Goal: Information Seeking & Learning: Learn about a topic

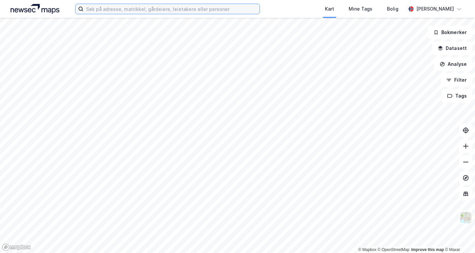
click at [173, 12] on input at bounding box center [172, 9] width 176 height 10
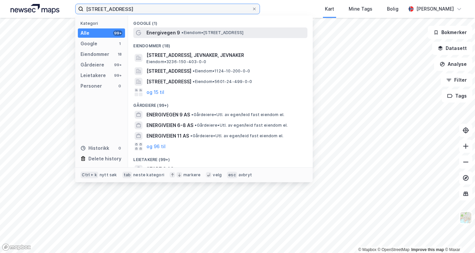
type input "[STREET_ADDRESS]"
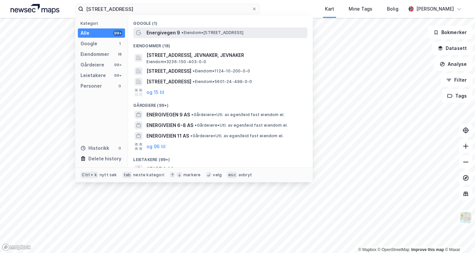
click at [203, 36] on div "Energivegen 9 • Eiendom • [STREET_ADDRESS]" at bounding box center [227, 33] width 160 height 8
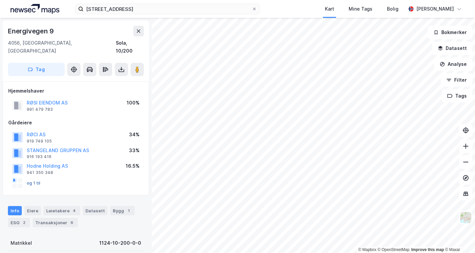
click at [0, 0] on button "og 1 til" at bounding box center [0, 0] width 0 height 0
click at [0, 0] on button "RØSI EIENDOM AS" at bounding box center [0, 0] width 0 height 0
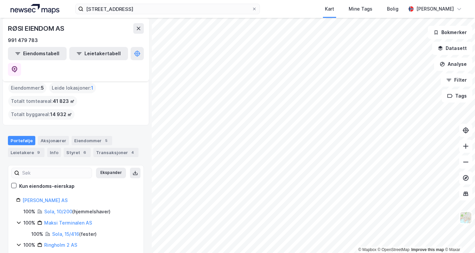
scroll to position [27, 0]
click at [55, 148] on div "Info" at bounding box center [54, 152] width 14 height 9
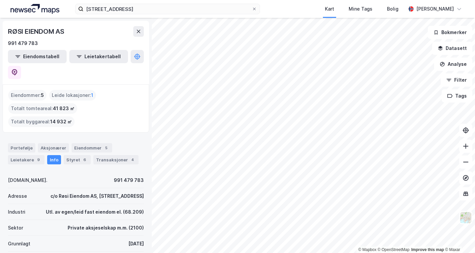
scroll to position [20, 0]
click at [82, 143] on div "Eiendommer 5" at bounding box center [92, 147] width 41 height 9
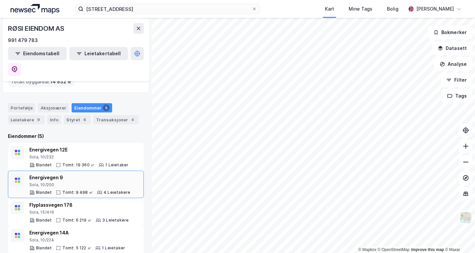
scroll to position [61, 0]
click at [49, 173] on div "Energivegen 9" at bounding box center [79, 177] width 101 height 8
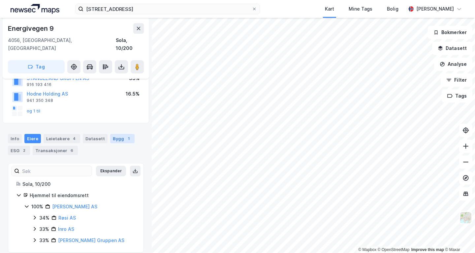
click at [125, 135] on div "1" at bounding box center [128, 138] width 7 height 7
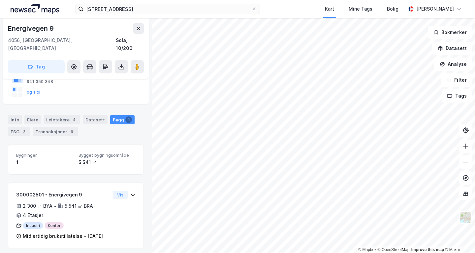
scroll to position [91, 0]
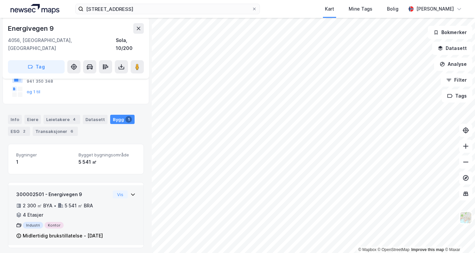
click at [87, 201] on div "5 541 ㎡ BRA" at bounding box center [79, 205] width 28 height 8
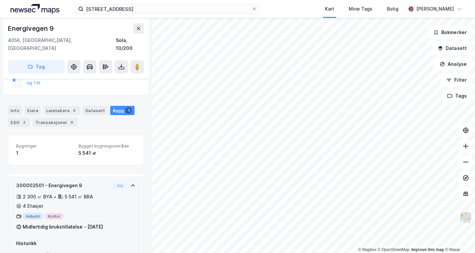
click at [39, 193] on div "2 300 ㎡ BYA" at bounding box center [38, 197] width 30 height 8
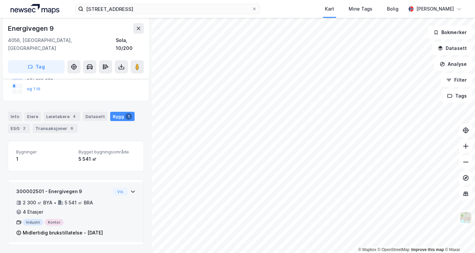
click at [33, 198] on div "2 300 ㎡ BYA" at bounding box center [38, 202] width 30 height 8
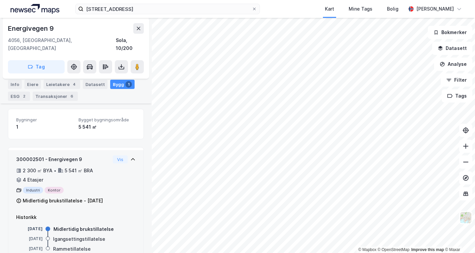
scroll to position [145, 0]
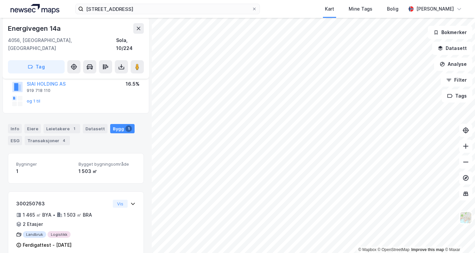
scroll to position [86, 0]
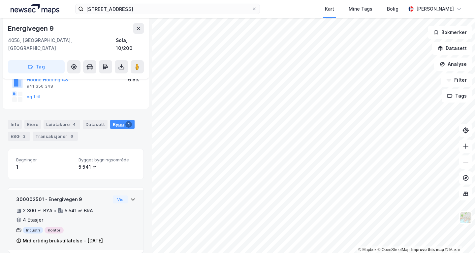
scroll to position [94, 0]
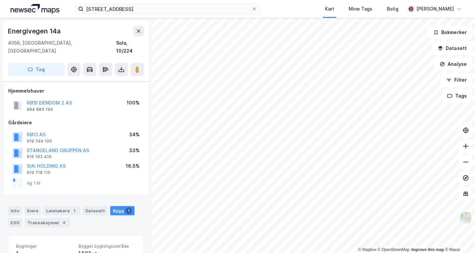
scroll to position [86, 0]
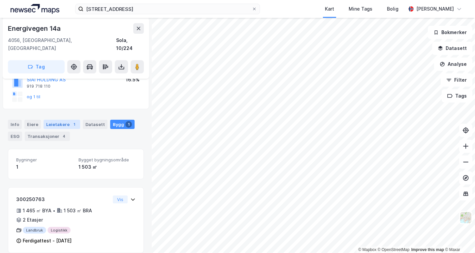
click at [59, 120] on div "Leietakere 1" at bounding box center [62, 124] width 37 height 9
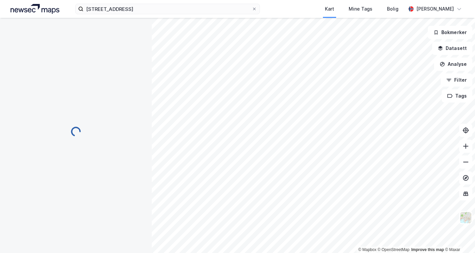
scroll to position [2, 0]
